Goal: Information Seeking & Learning: Learn about a topic

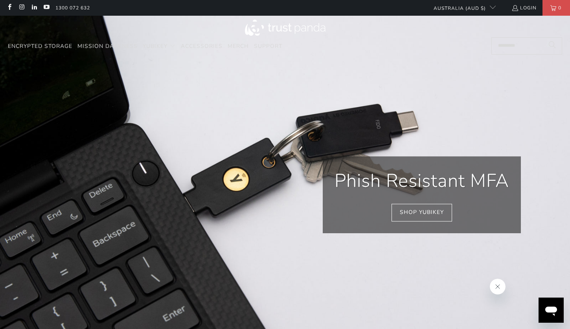
scroll to position [0, 743]
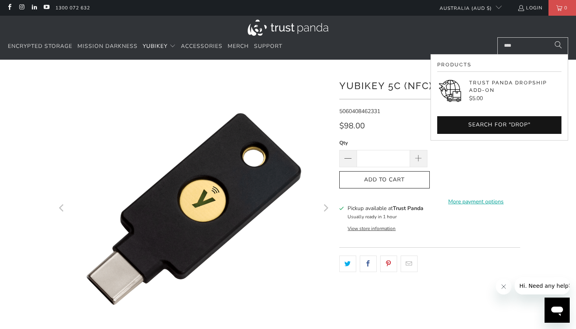
type input "****"
click at [520, 94] on p "$5.00" at bounding box center [515, 98] width 92 height 9
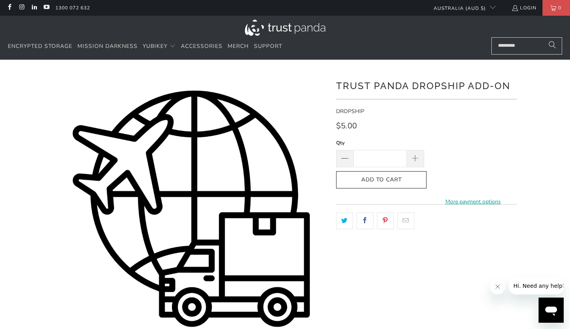
drag, startPoint x: 405, startPoint y: 182, endPoint x: 405, endPoint y: 197, distance: 15.3
click at [405, 197] on div "Qty * Add to Cart More payment options This item is a recurring or deferred pur…" at bounding box center [426, 172] width 181 height 66
click at [521, 48] on input "Search..." at bounding box center [526, 45] width 71 height 17
paste input "**********"
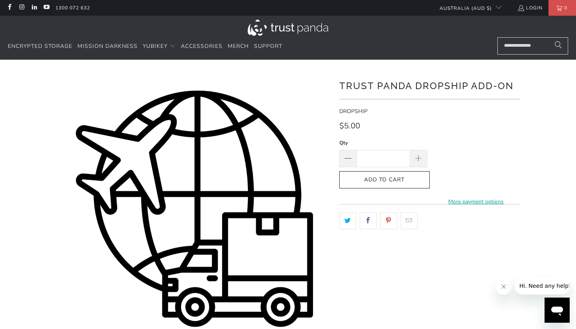
type input "**********"
click at [548, 37] on button "Search" at bounding box center [558, 45] width 20 height 17
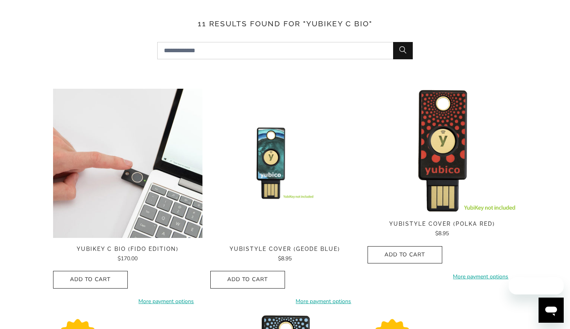
click at [105, 183] on img at bounding box center [127, 163] width 149 height 149
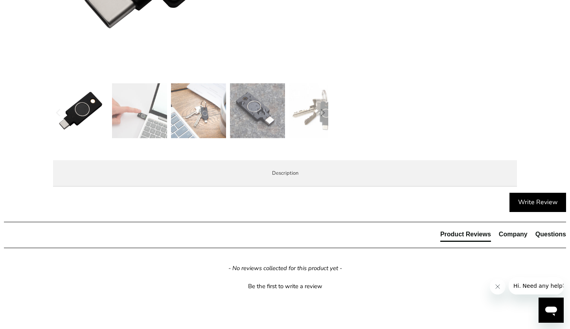
drag, startPoint x: 185, startPoint y: 246, endPoint x: 119, endPoint y: 245, distance: 66.8
click at [0, 0] on p "The YubiKey Bio C is FIDO and FIDO2 certified. It works with Google Chrome or a…" at bounding box center [0, 0] width 0 height 0
copy p "is FIDO and FIDO2 certified"
click at [0, 0] on p "YubiKey Bio C supports biometric authentication using fingerprint recognition f…" at bounding box center [0, 0] width 0 height 0
drag, startPoint x: 188, startPoint y: 247, endPoint x: 70, endPoint y: 247, distance: 118.3
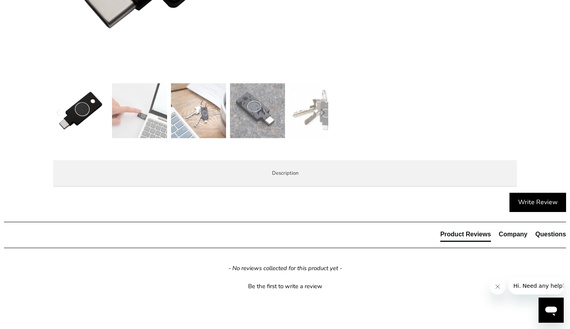
click at [0, 0] on div "YubiKey Bio C supports biometric authentication using fingerprint recognition f…" at bounding box center [0, 0] width 0 height 0
copy p "The YubiKey Bio C is FIDO and FIDO2 certified."
drag, startPoint x: 131, startPoint y: 224, endPoint x: 190, endPoint y: 222, distance: 59.0
click at [0, 0] on p "YubiKey Bio C supports biometric authentication using fingerprint recognition f…" at bounding box center [0, 0] width 0 height 0
copy p "biometric authentication"
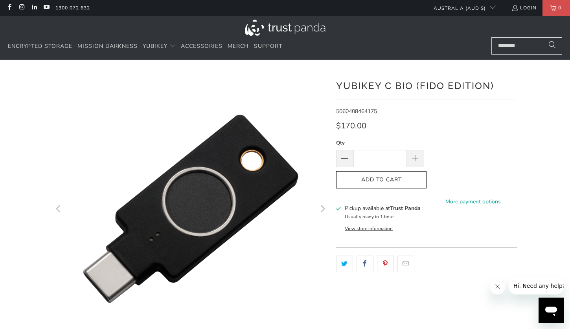
click at [510, 45] on input "Search..." at bounding box center [526, 45] width 71 height 17
click at [507, 48] on input "Search..." at bounding box center [526, 45] width 71 height 17
click at [527, 47] on input "Search..." at bounding box center [526, 45] width 71 height 17
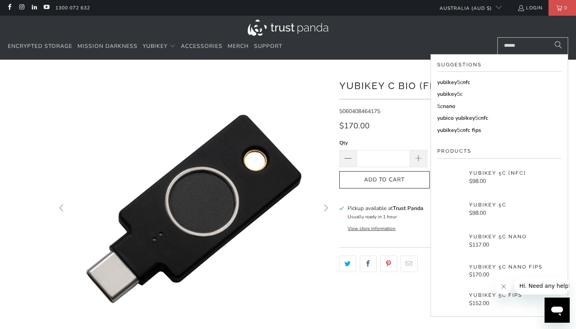
type input "******"
click at [548, 37] on button "Search" at bounding box center [558, 45] width 20 height 17
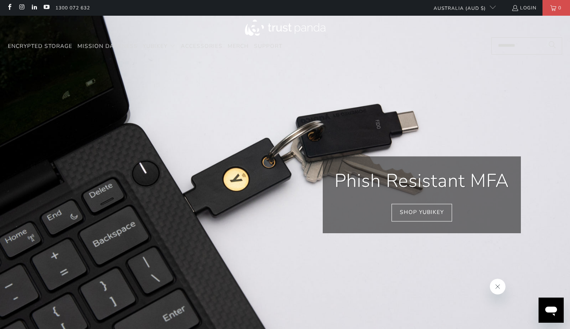
scroll to position [0, 955]
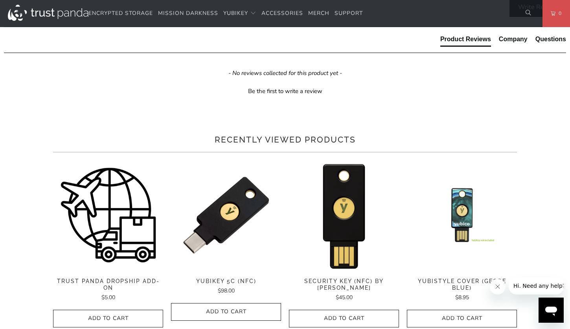
scroll to position [354, 0]
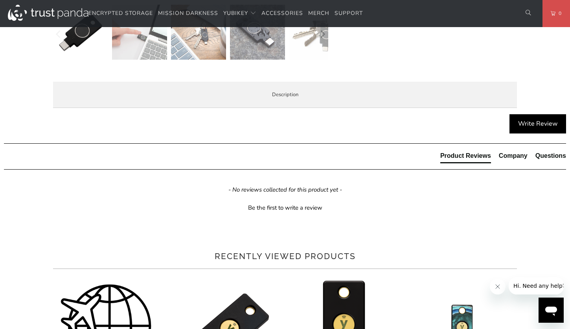
drag, startPoint x: 131, startPoint y: 130, endPoint x: 136, endPoint y: 132, distance: 5.0
click at [0, 0] on span "Specifications" at bounding box center [0, 0] width 0 height 0
